Goal: Task Accomplishment & Management: Manage account settings

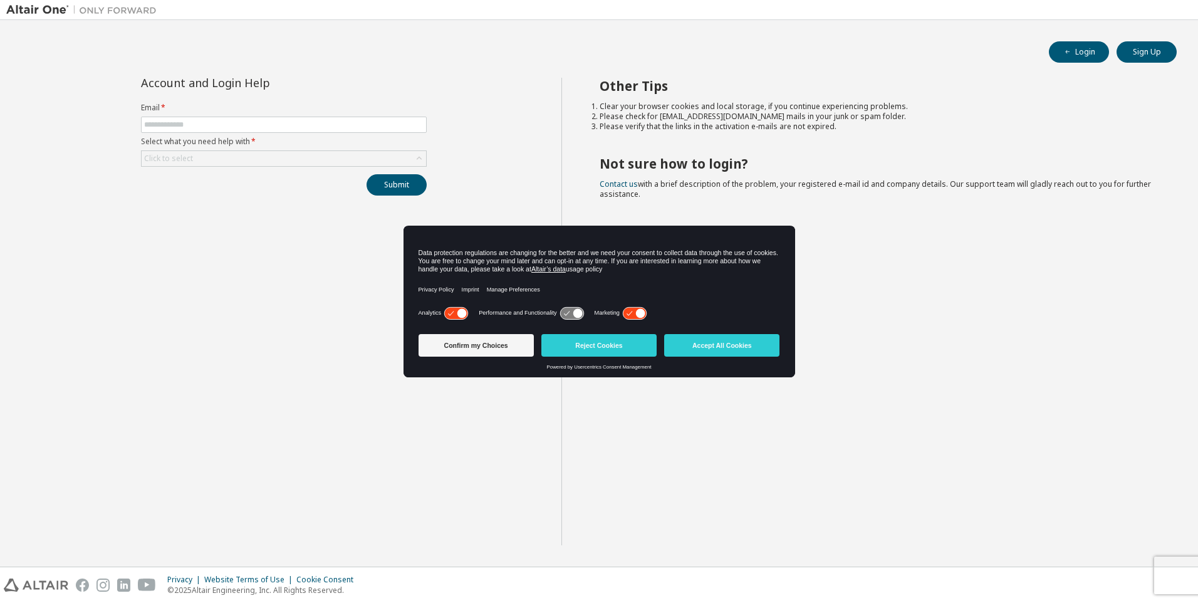
click at [709, 338] on button "Accept All Cookies" at bounding box center [721, 345] width 115 height 23
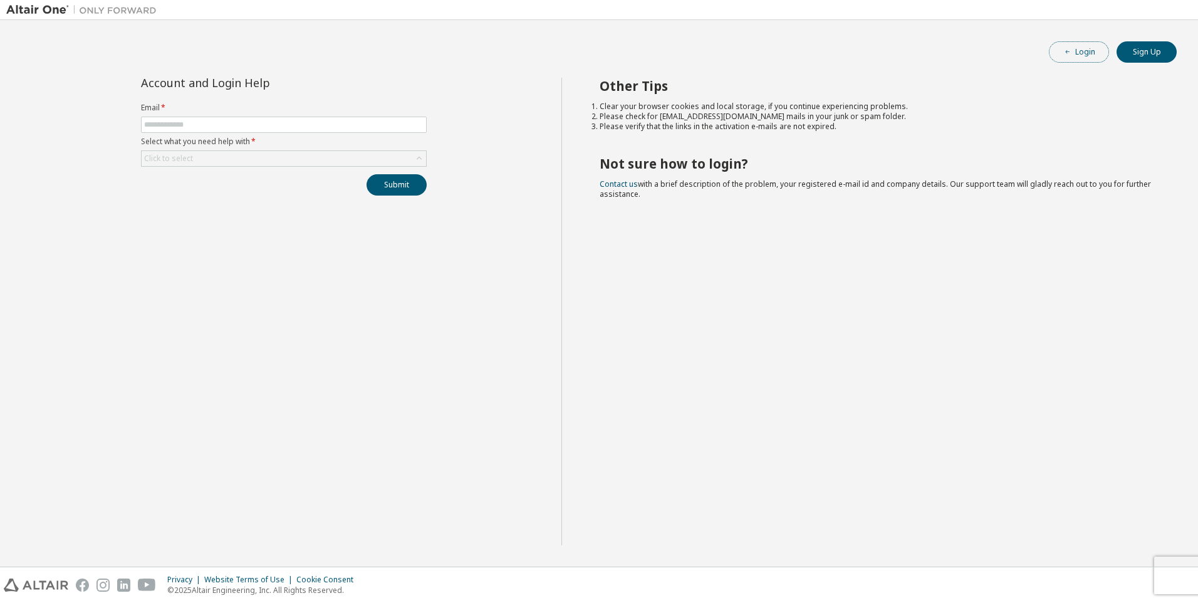
click at [1069, 53] on icon "button" at bounding box center [1068, 52] width 8 height 8
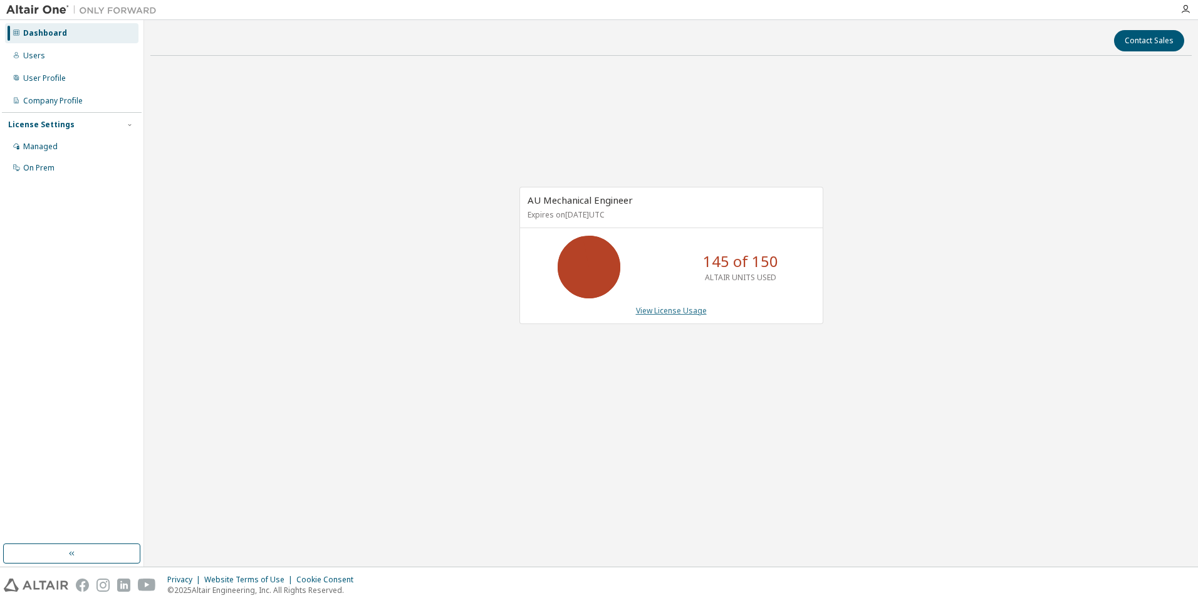
click at [672, 313] on link "View License Usage" at bounding box center [671, 310] width 71 height 11
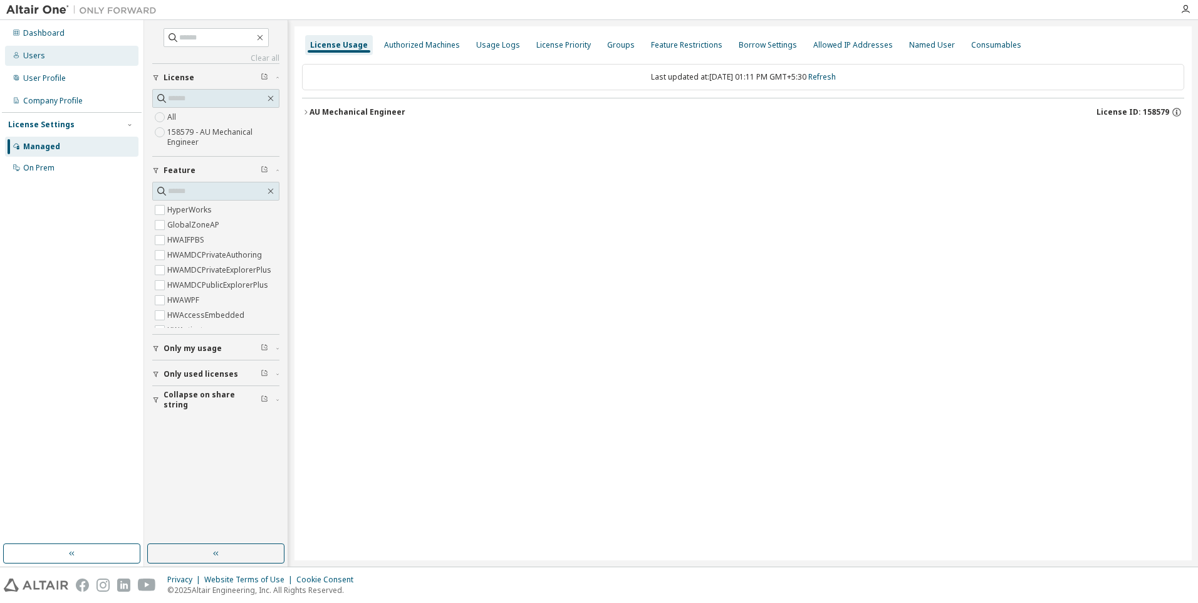
click at [34, 56] on div "Users" at bounding box center [34, 56] width 22 height 10
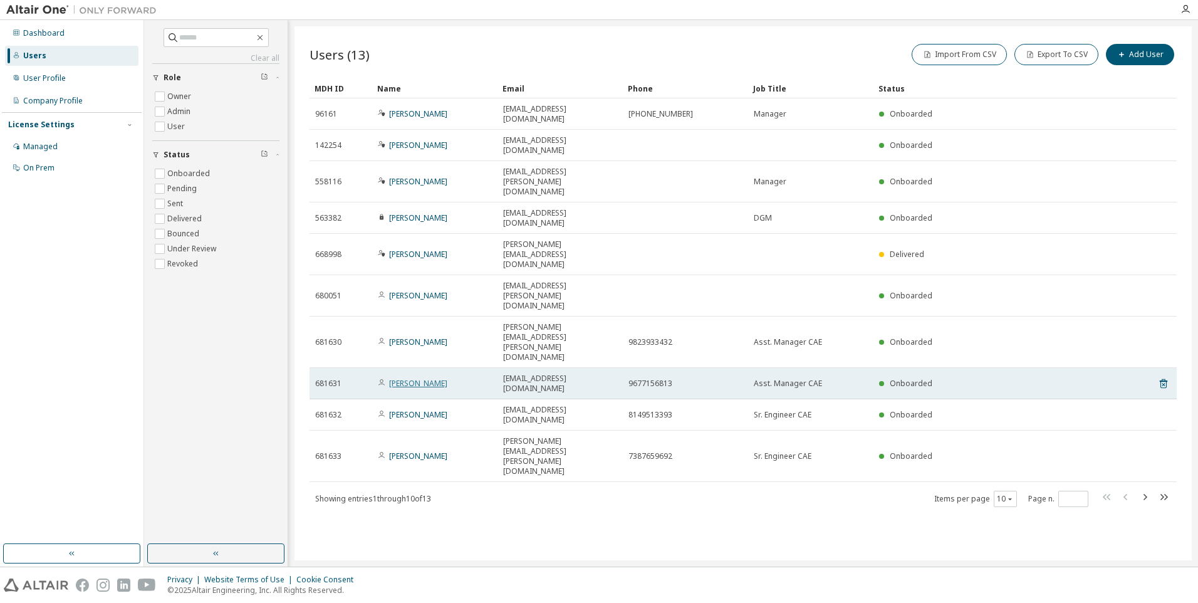
click at [413, 378] on link "Prakash M." at bounding box center [418, 383] width 58 height 11
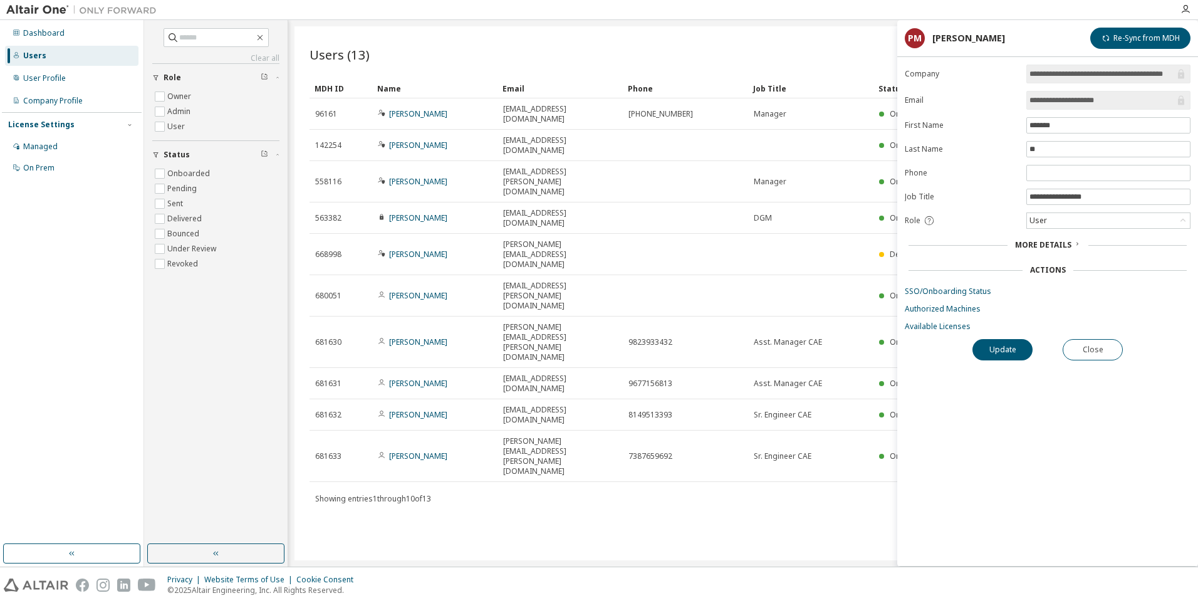
click at [604, 423] on div "Users (13) Import From CSV Export To CSV Add User Clear Load Save Save As Field…" at bounding box center [742, 293] width 897 height 534
click at [687, 418] on div "Users (13) Import From CSV Export To CSV Add User Clear Load Save Save As Field…" at bounding box center [742, 293] width 897 height 534
click at [1112, 349] on button "Close" at bounding box center [1092, 349] width 60 height 21
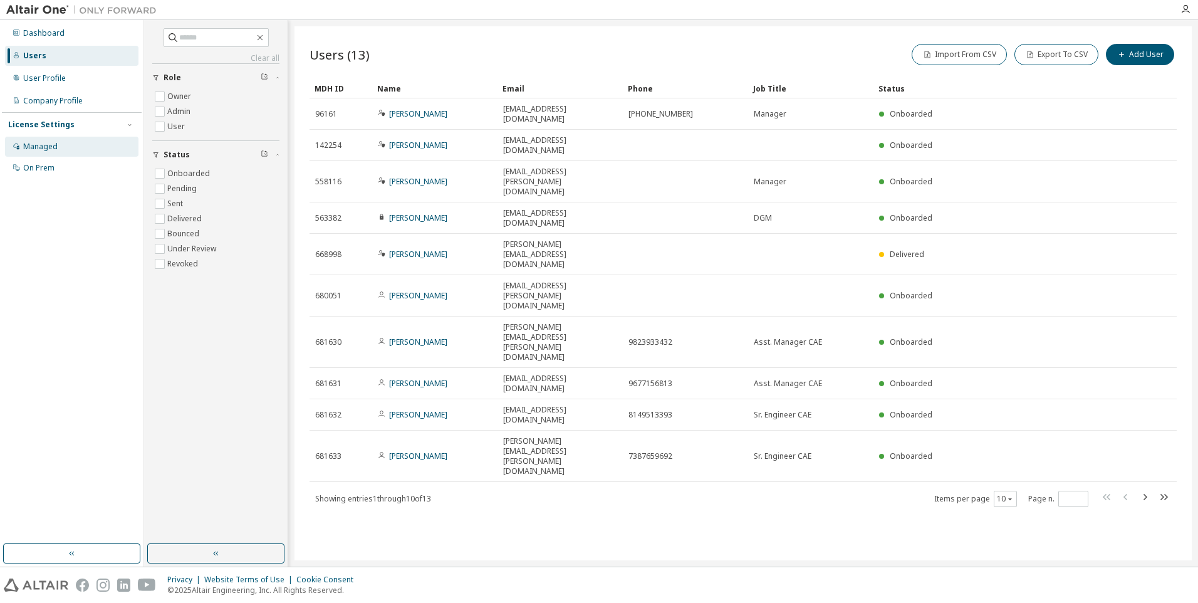
click at [54, 148] on div "Managed" at bounding box center [40, 147] width 34 height 10
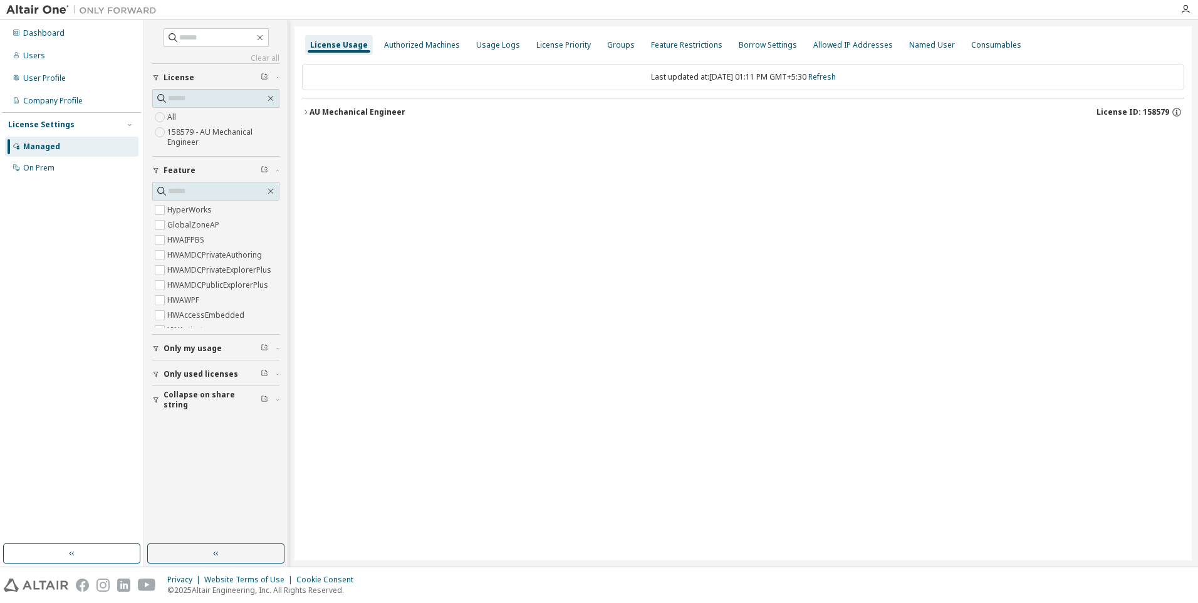
click at [207, 136] on label "158579 - AU Mechanical Engineer" at bounding box center [223, 137] width 112 height 25
click at [306, 112] on icon "button" at bounding box center [306, 112] width 8 height 8
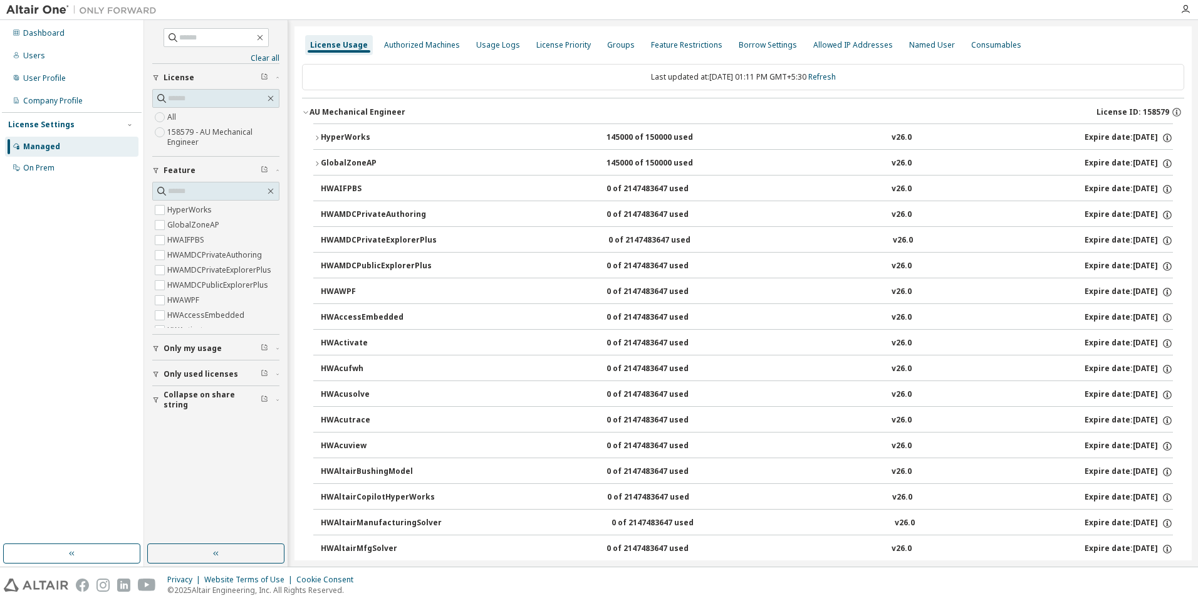
click at [316, 162] on icon "button" at bounding box center [317, 164] width 8 height 8
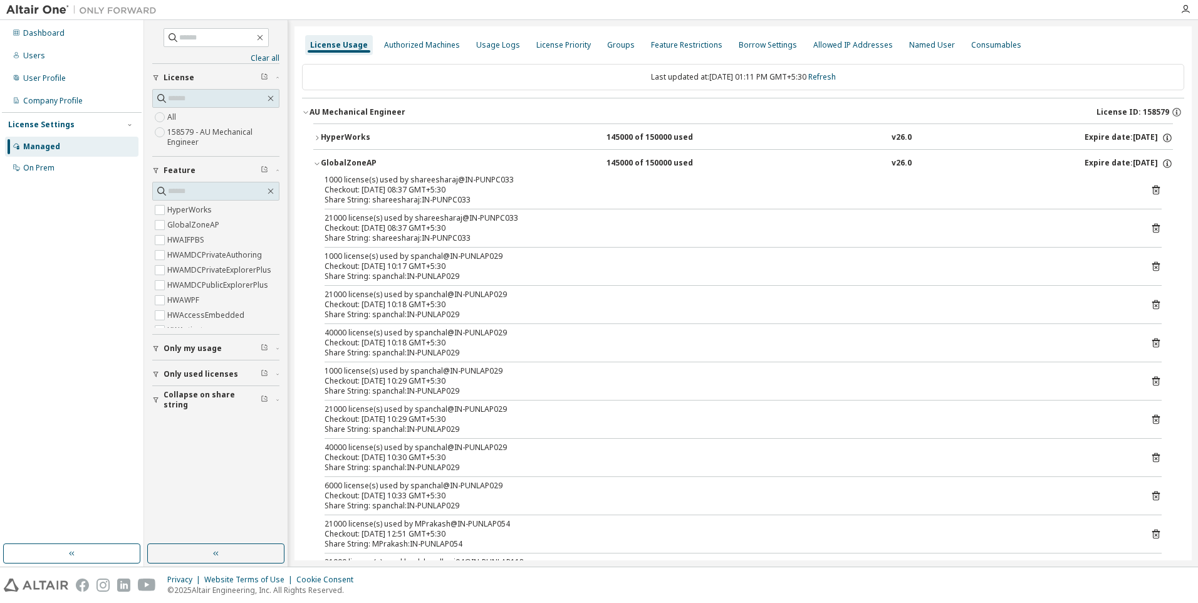
click at [322, 161] on div "GlobalZoneAP" at bounding box center [377, 163] width 113 height 11
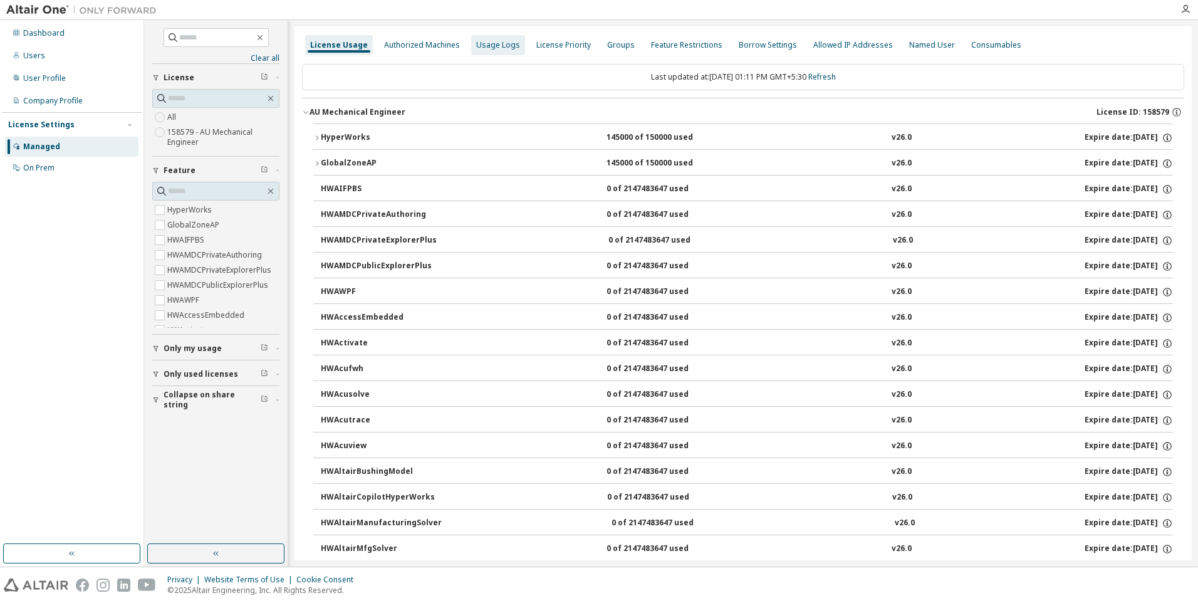
click at [501, 46] on div "Usage Logs" at bounding box center [498, 45] width 44 height 10
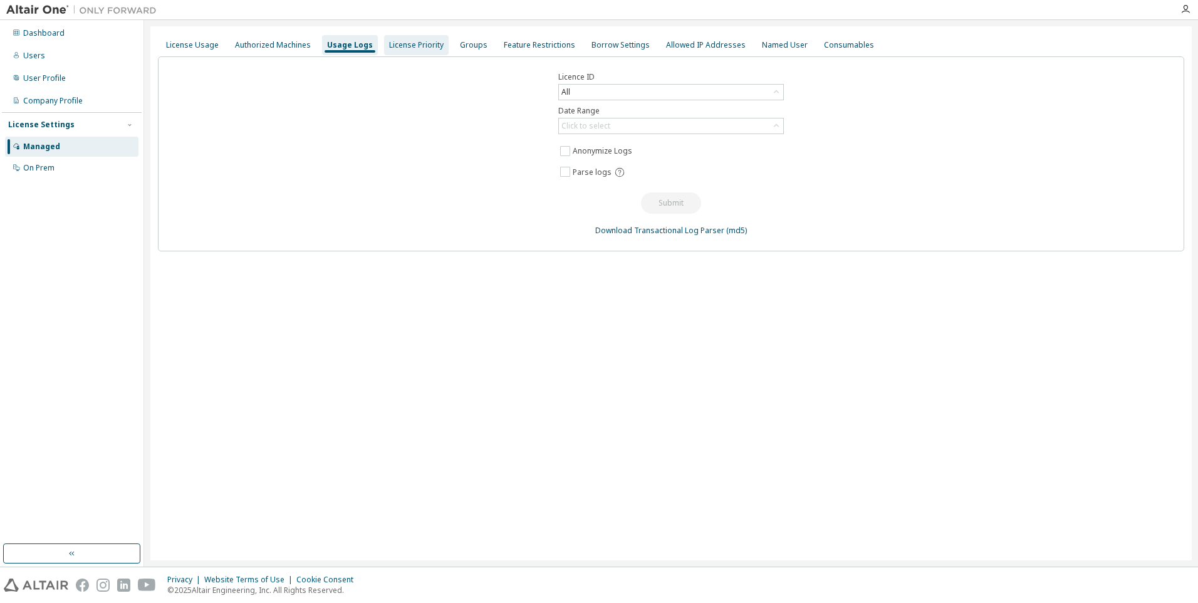
click at [415, 45] on div "License Priority" at bounding box center [416, 45] width 54 height 10
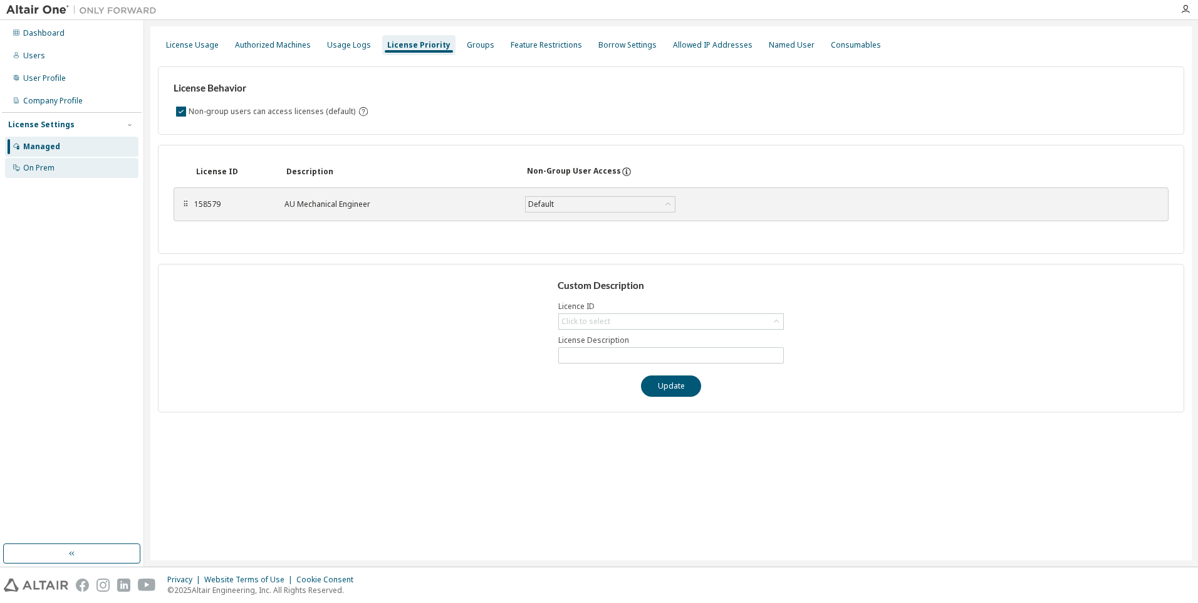
click at [34, 170] on div "On Prem" at bounding box center [38, 168] width 31 height 10
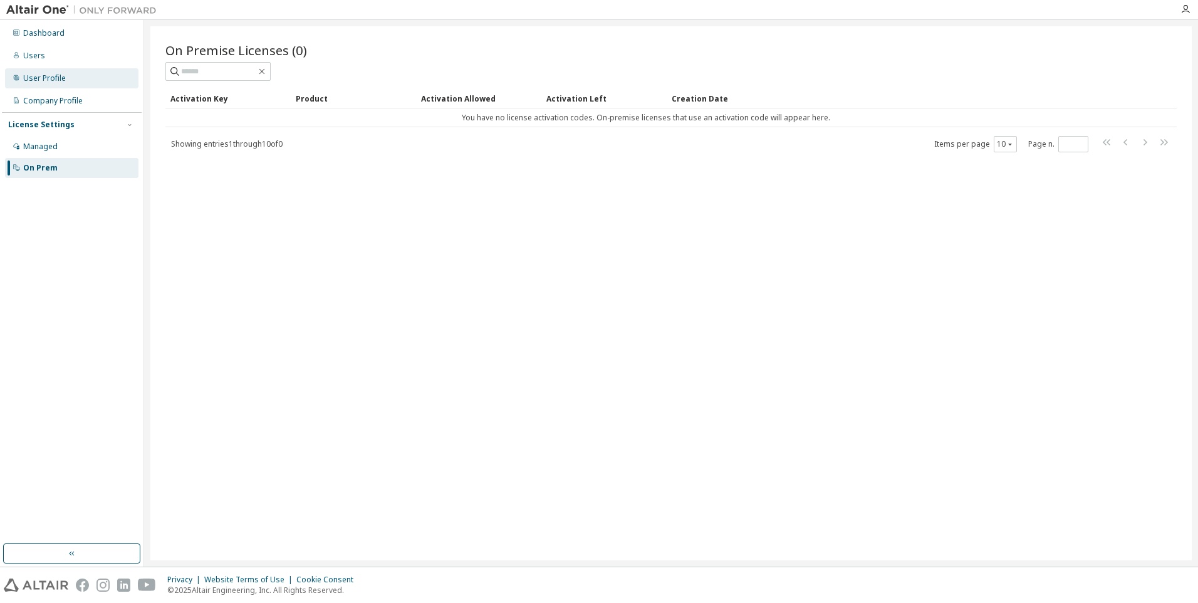
click at [55, 76] on div "User Profile" at bounding box center [44, 78] width 43 height 10
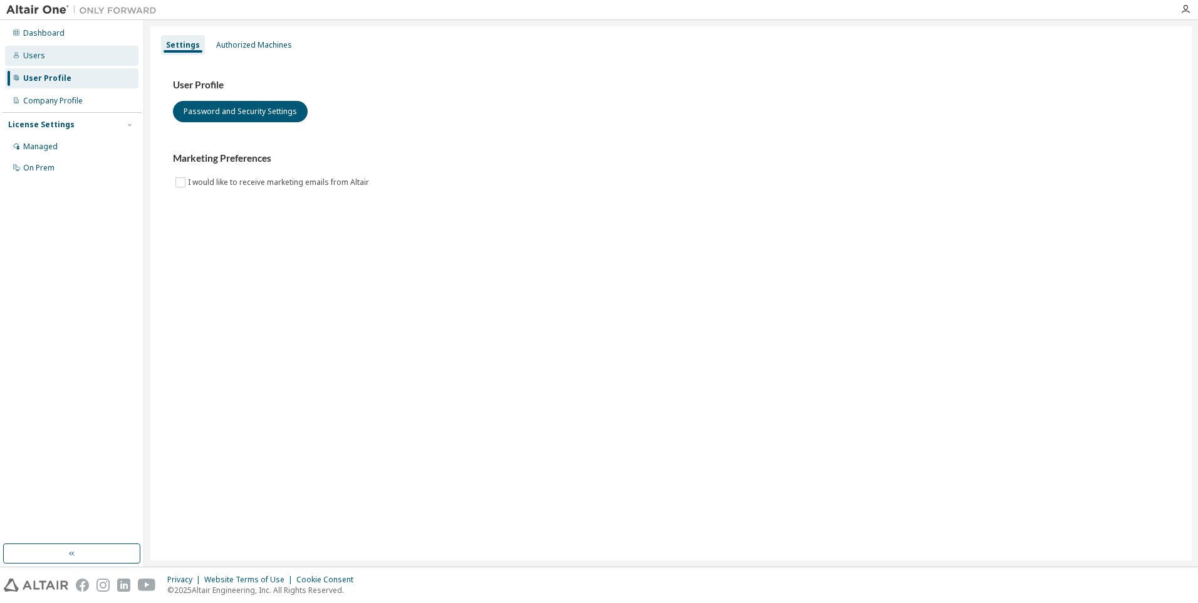
click at [43, 54] on div "Users" at bounding box center [34, 56] width 22 height 10
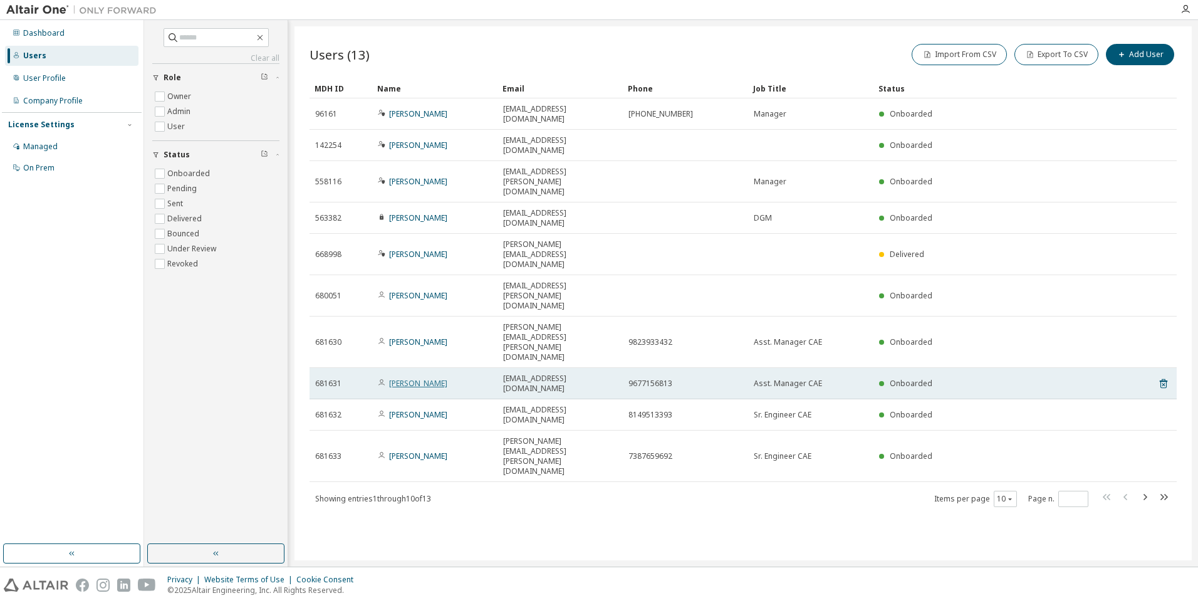
click at [413, 378] on link "Prakash M." at bounding box center [418, 383] width 58 height 11
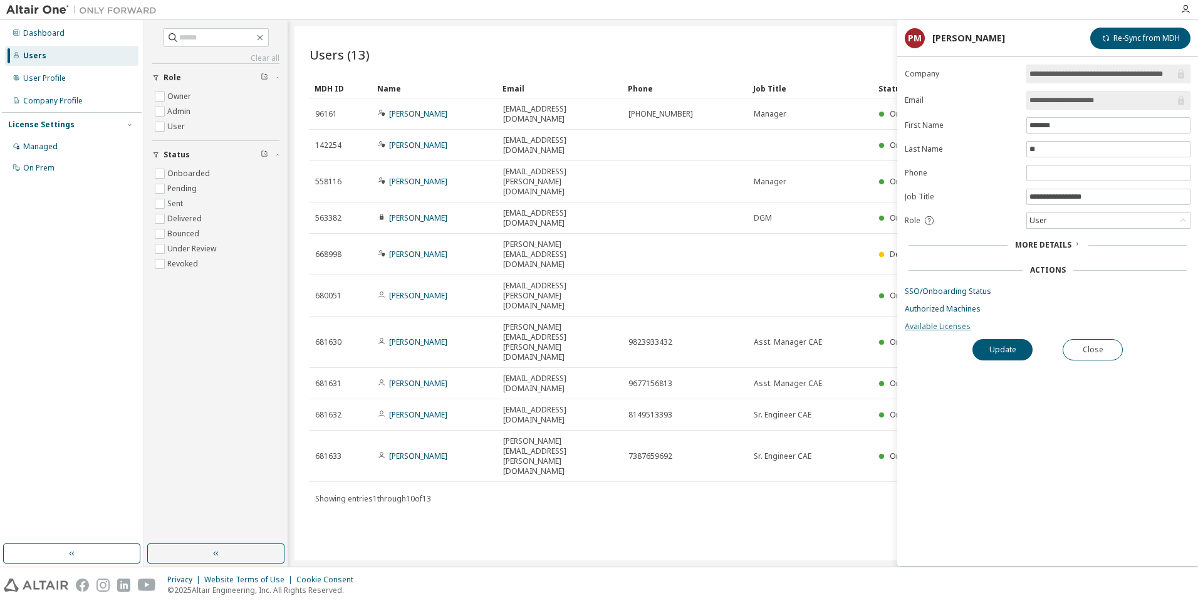
click at [947, 323] on link "Available Licenses" at bounding box center [1048, 326] width 286 height 10
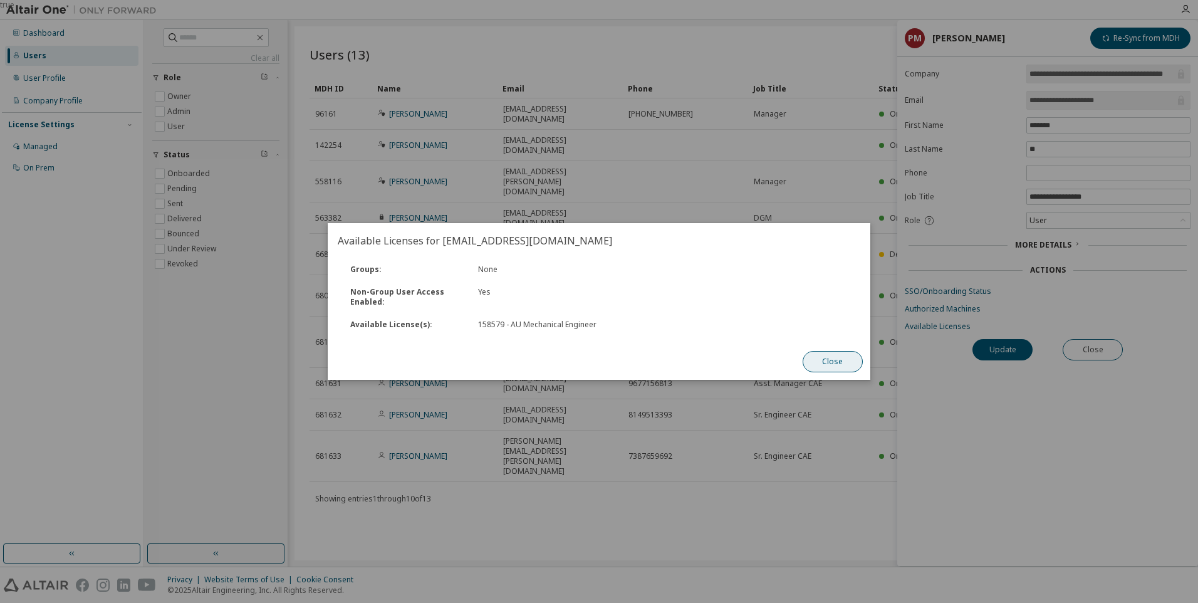
click at [827, 360] on button "Close" at bounding box center [832, 361] width 60 height 21
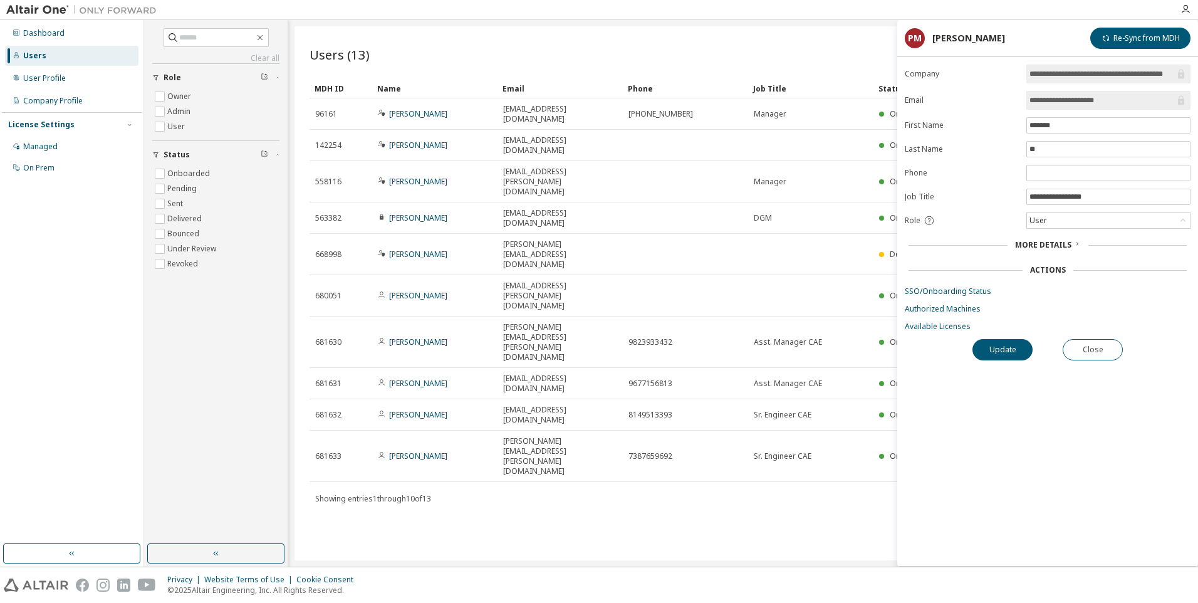
click at [663, 459] on div "Users (13) Import From CSV Export To CSV Add User Clear Load Save Save As Field…" at bounding box center [742, 293] width 897 height 534
click at [564, 480] on div "Users (13) Import From CSV Export To CSV Add User Clear Load Save Save As Field…" at bounding box center [742, 293] width 897 height 534
click at [1089, 356] on button "Close" at bounding box center [1092, 349] width 60 height 21
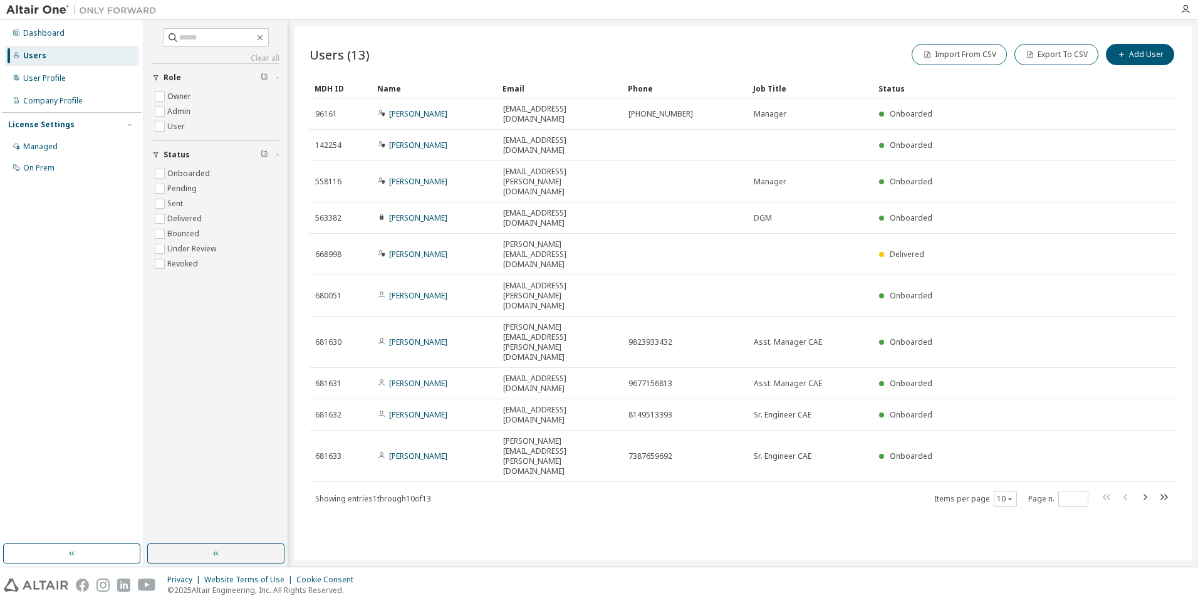
click at [736, 480] on div "Users (13) Import From CSV Export To CSV Add User Clear Load Save Save As Field…" at bounding box center [742, 293] width 897 height 534
click at [187, 110] on label "Admin" at bounding box center [180, 111] width 26 height 15
click at [45, 33] on div "Dashboard" at bounding box center [43, 33] width 41 height 10
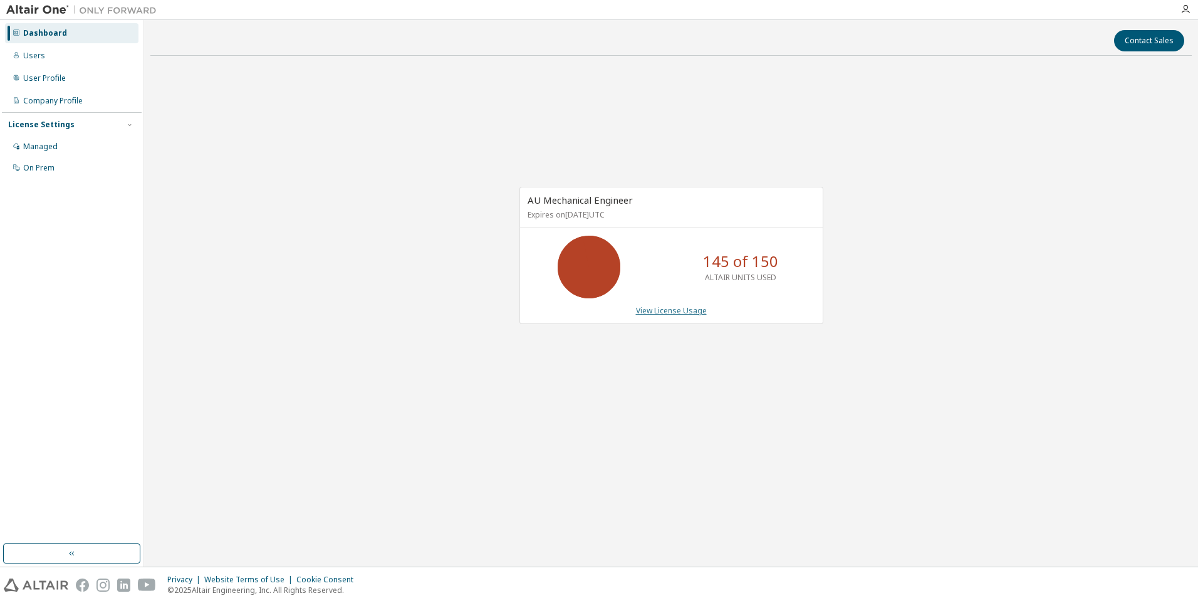
click at [683, 308] on link "View License Usage" at bounding box center [671, 310] width 71 height 11
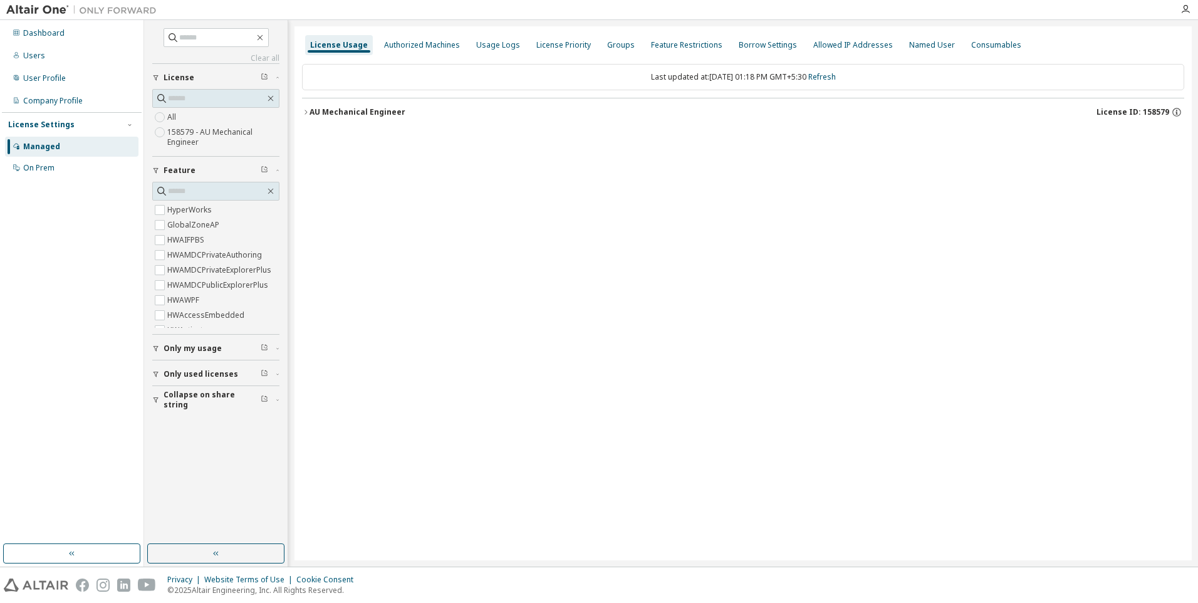
click at [211, 138] on label "158579 - AU Mechanical Engineer" at bounding box center [223, 137] width 112 height 25
click at [306, 112] on icon "button" at bounding box center [306, 112] width 8 height 8
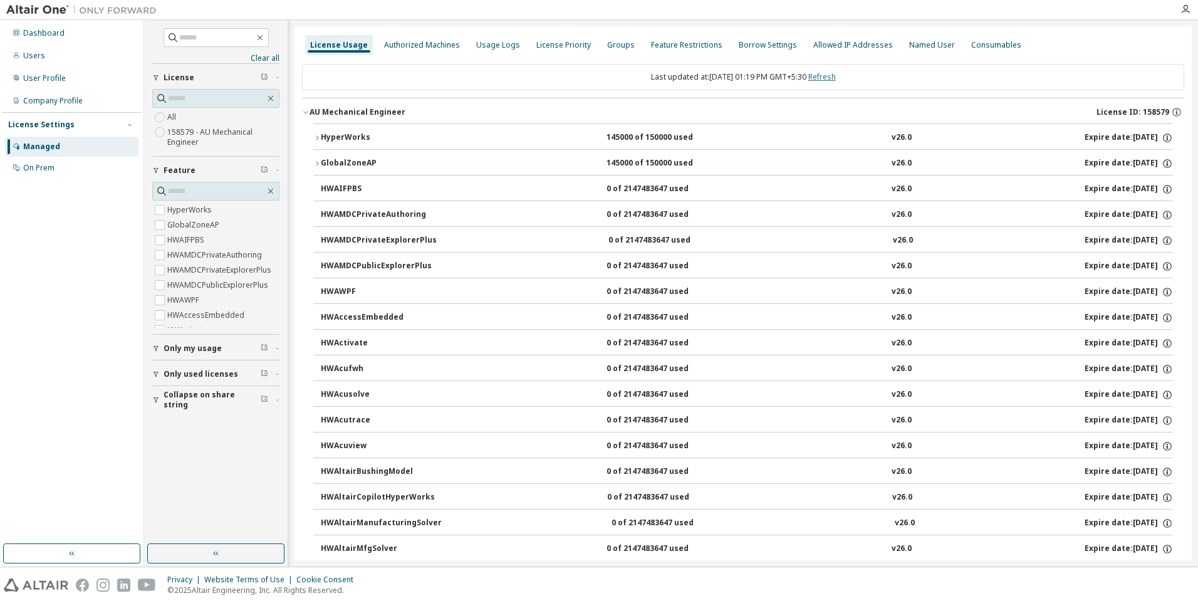
click at [836, 76] on link "Refresh" at bounding box center [822, 76] width 28 height 11
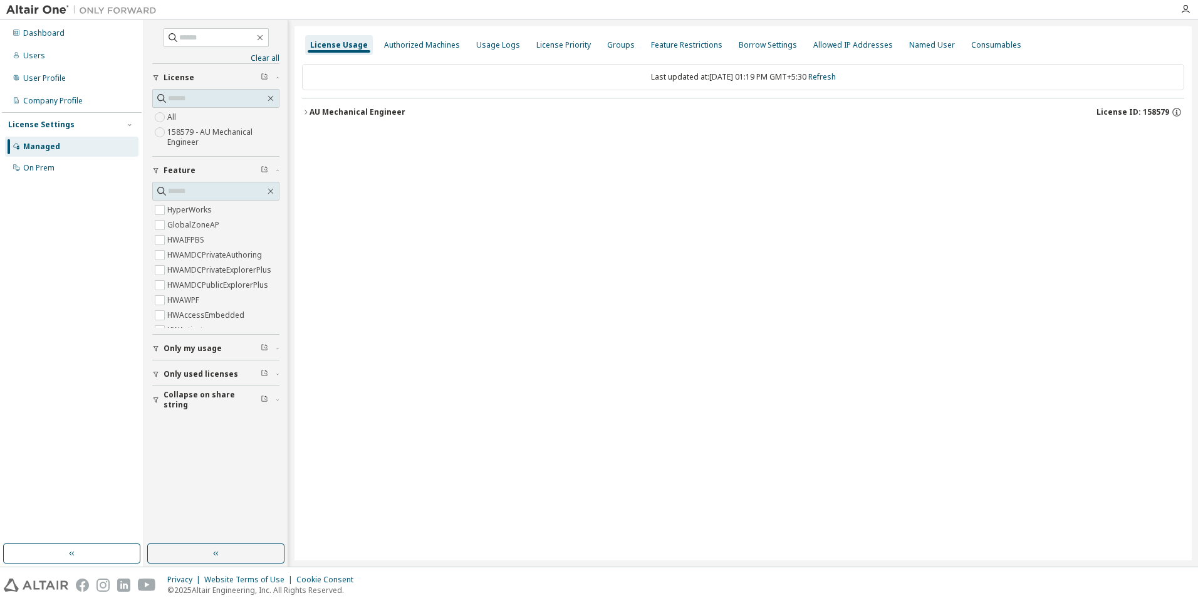
click at [305, 113] on icon "button" at bounding box center [306, 112] width 8 height 8
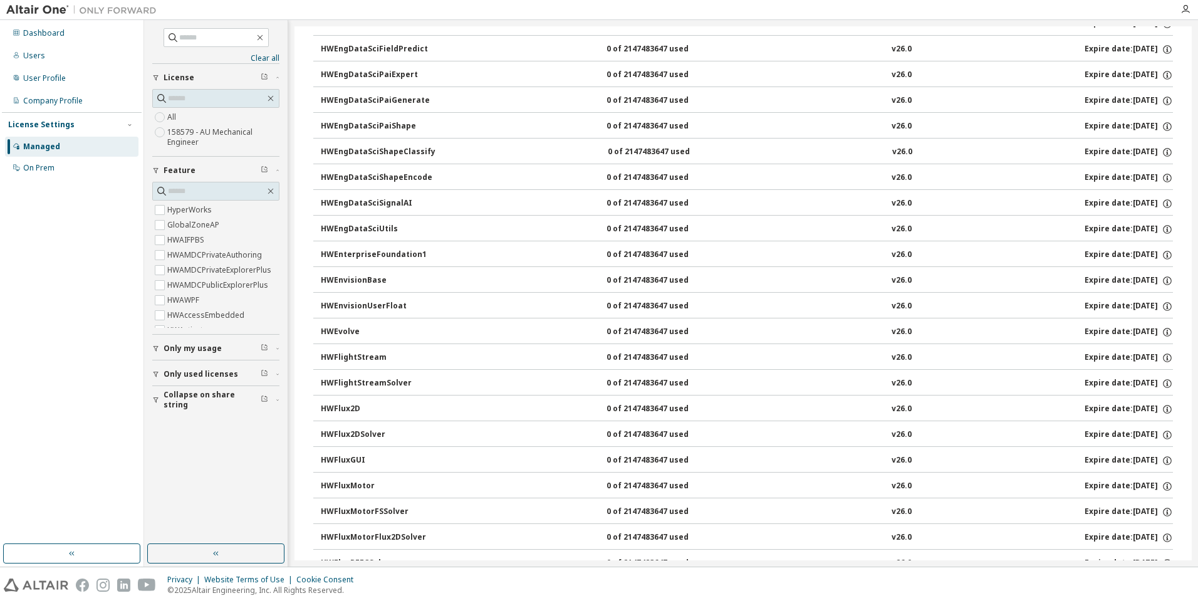
scroll to position [1503, 0]
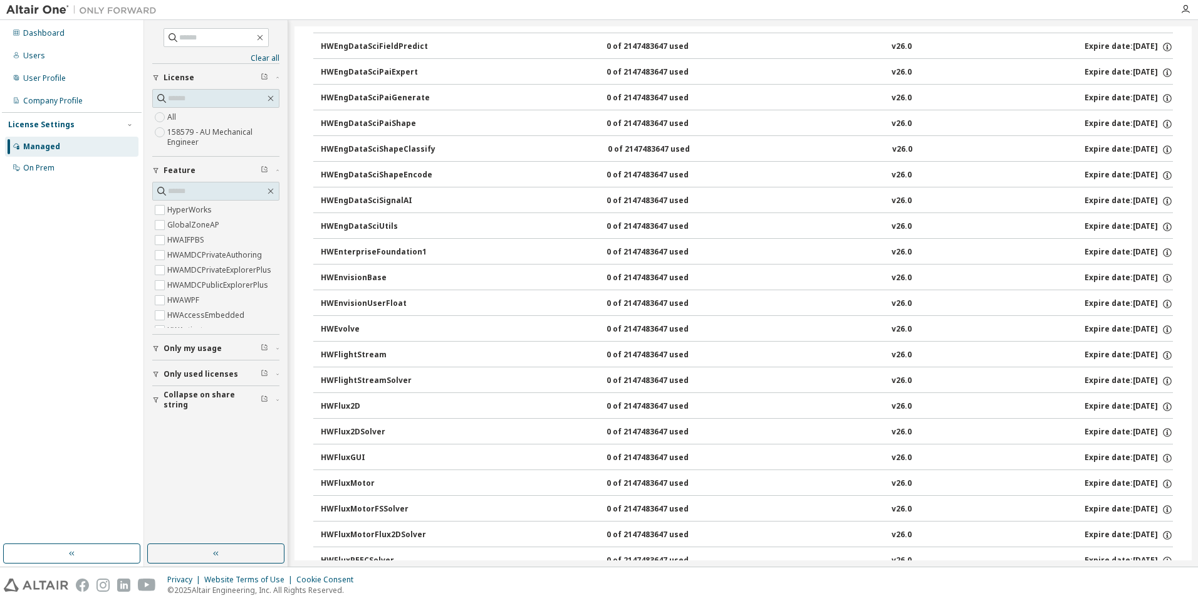
click at [203, 137] on label "158579 - AU Mechanical Engineer" at bounding box center [223, 137] width 112 height 25
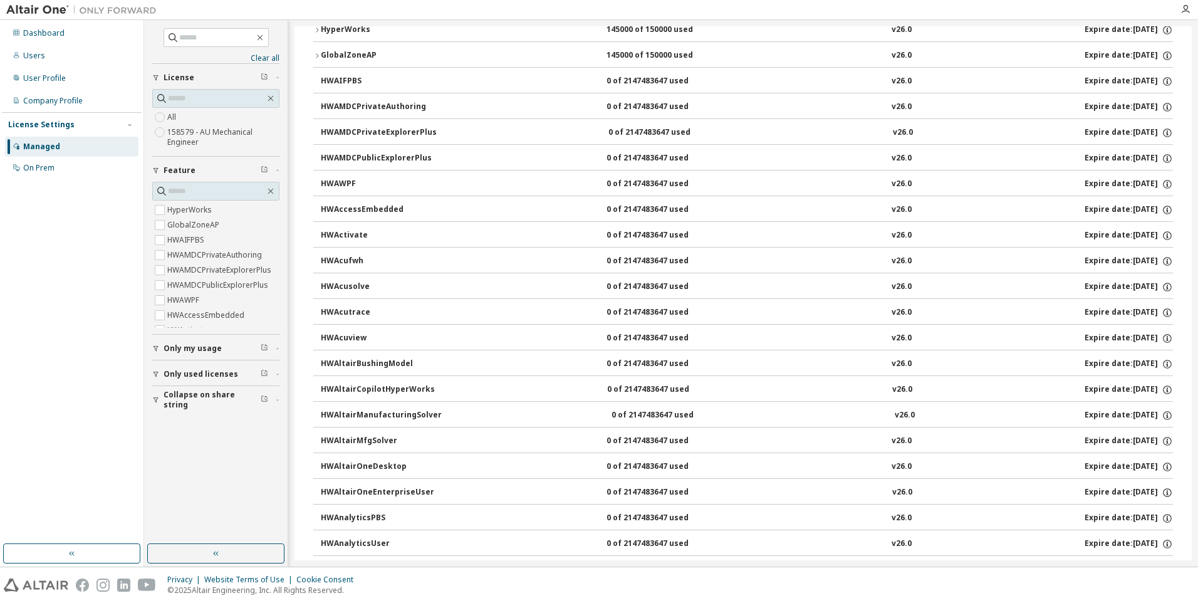
scroll to position [0, 0]
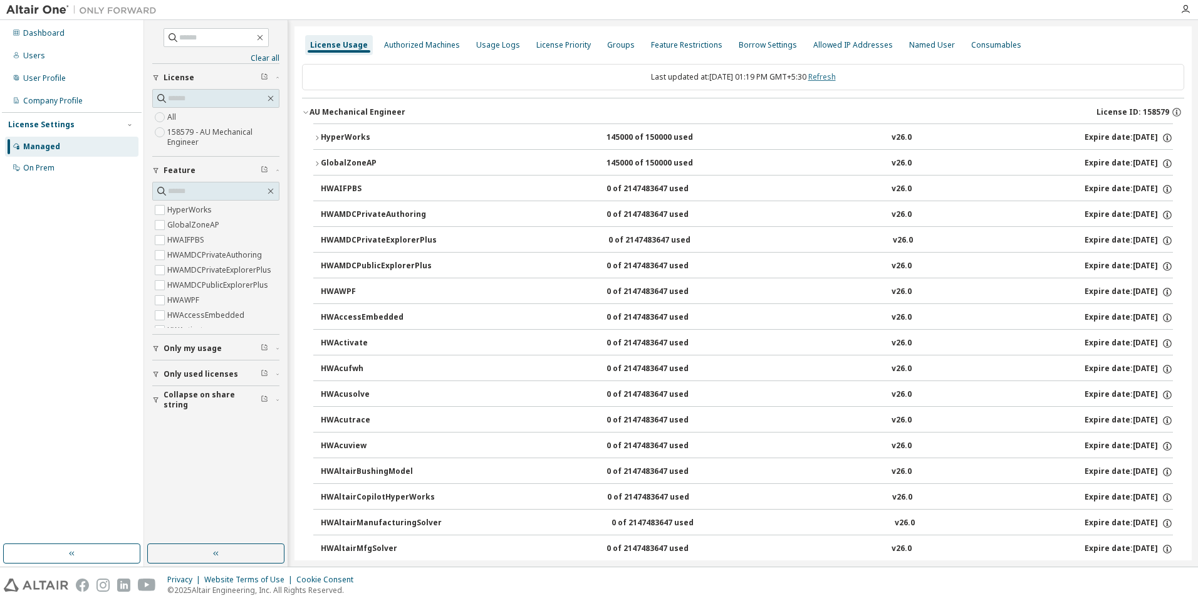
click at [822, 78] on link "Refresh" at bounding box center [822, 76] width 28 height 11
